Goal: Task Accomplishment & Management: Use online tool/utility

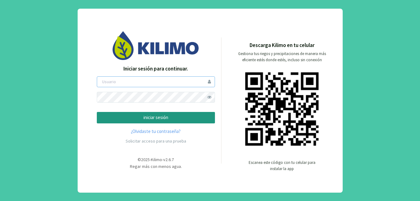
type input "alpamanta"
click at [161, 119] on p "iniciar sesión" at bounding box center [156, 117] width 108 height 7
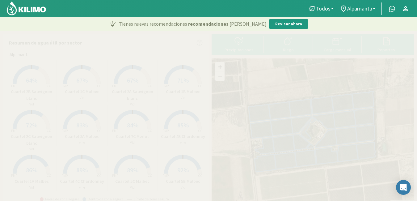
click at [335, 45] on icon at bounding box center [336, 42] width 6 height 6
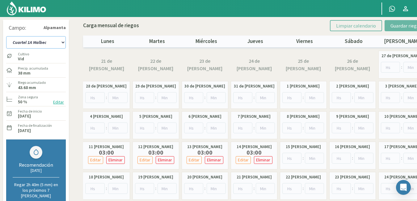
click at [61, 45] on select "Cuartel 1A Malbec Cuartel 1B Malbec Cuartel 1C Malbec Cuartel 2A Sauvignon blan…" at bounding box center [36, 42] width 60 height 12
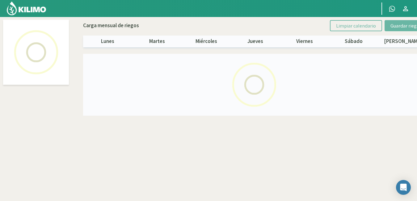
select select "6: Object"
